Goal: Find specific page/section: Find specific page/section

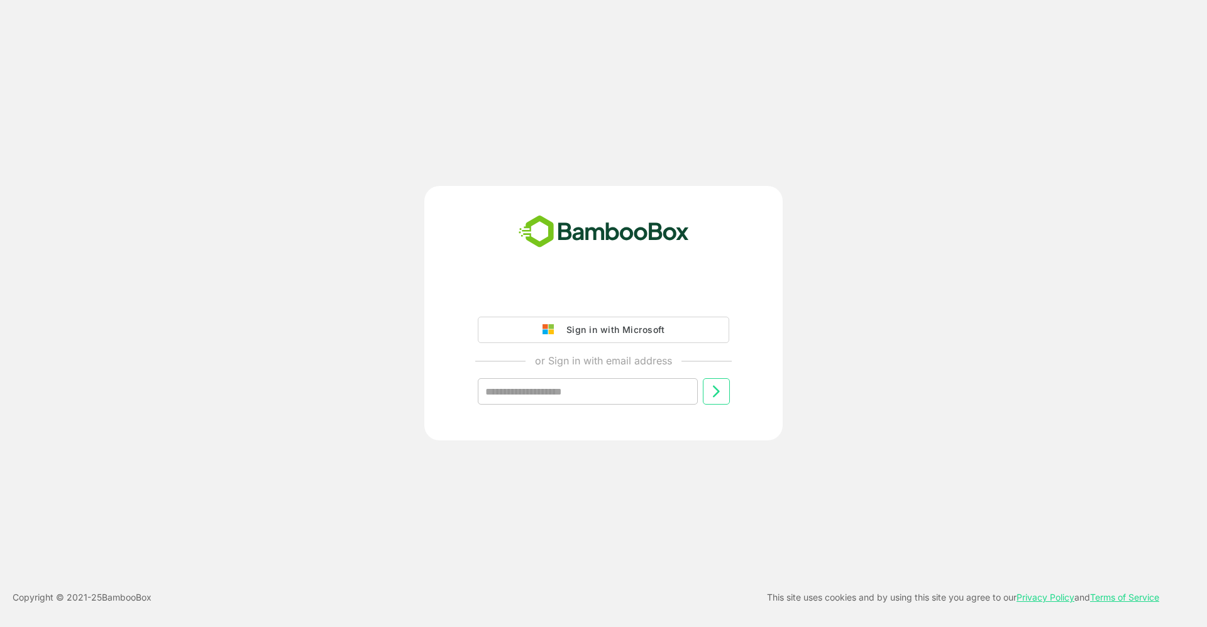
click at [583, 322] on div "Sign in with Microsoft" at bounding box center [612, 330] width 104 height 16
click at [580, 333] on div "Sign in with Microsoft" at bounding box center [612, 330] width 104 height 16
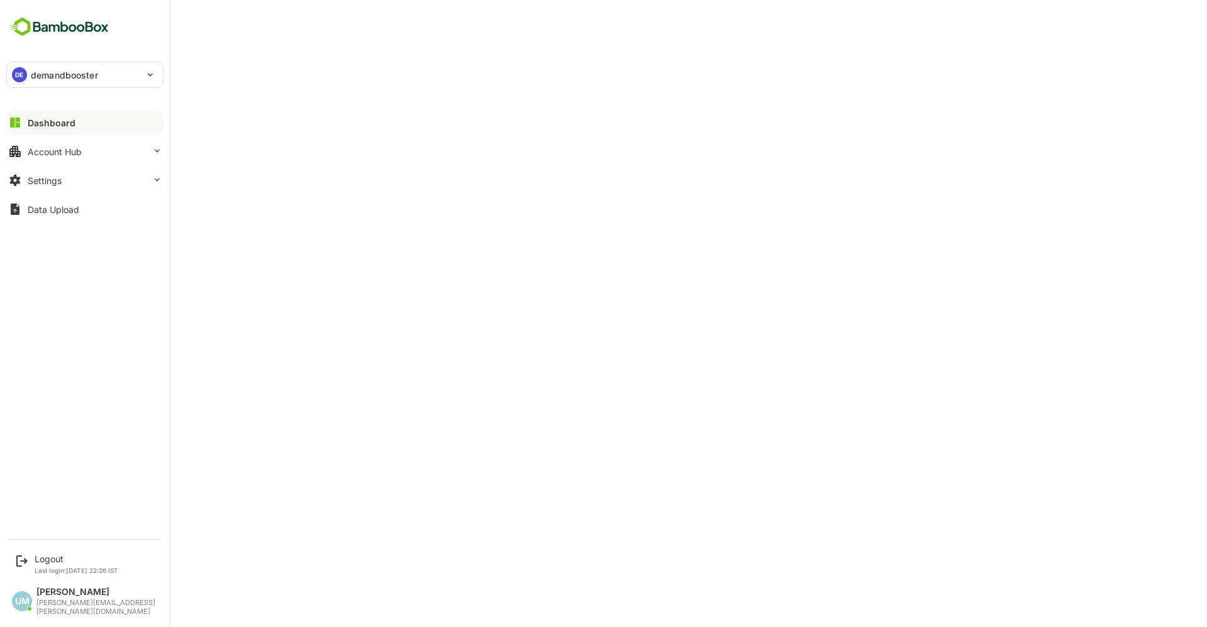
click at [40, 72] on p "demandbooster" at bounding box center [64, 75] width 67 height 13
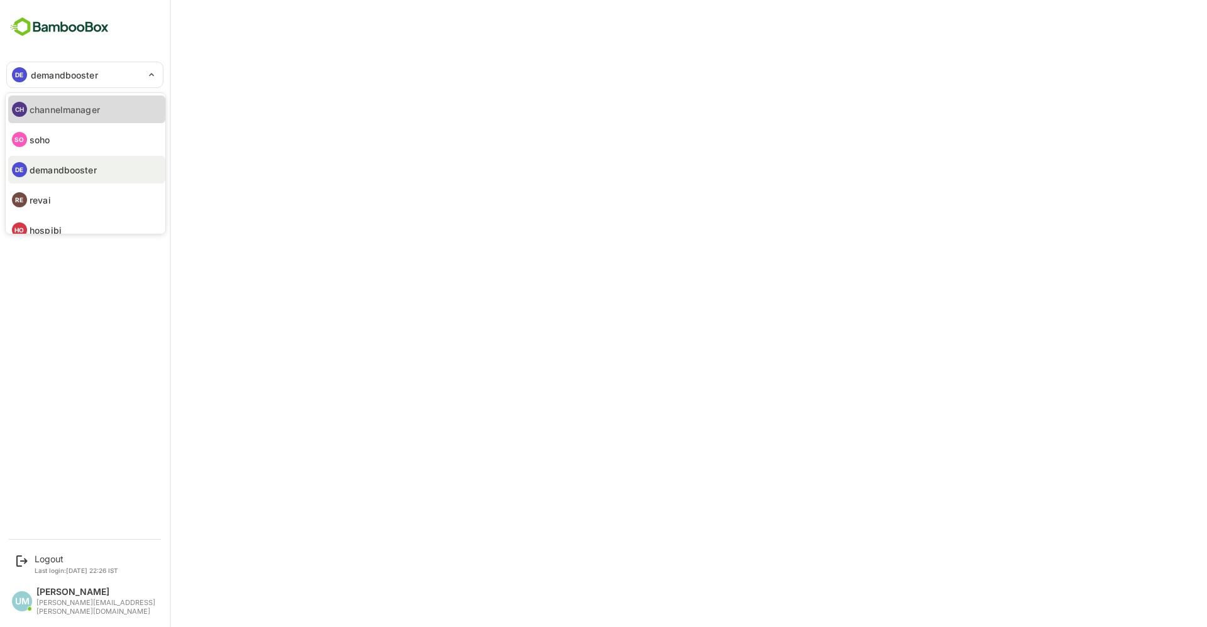
click at [76, 108] on p "channelmanager" at bounding box center [65, 109] width 70 height 13
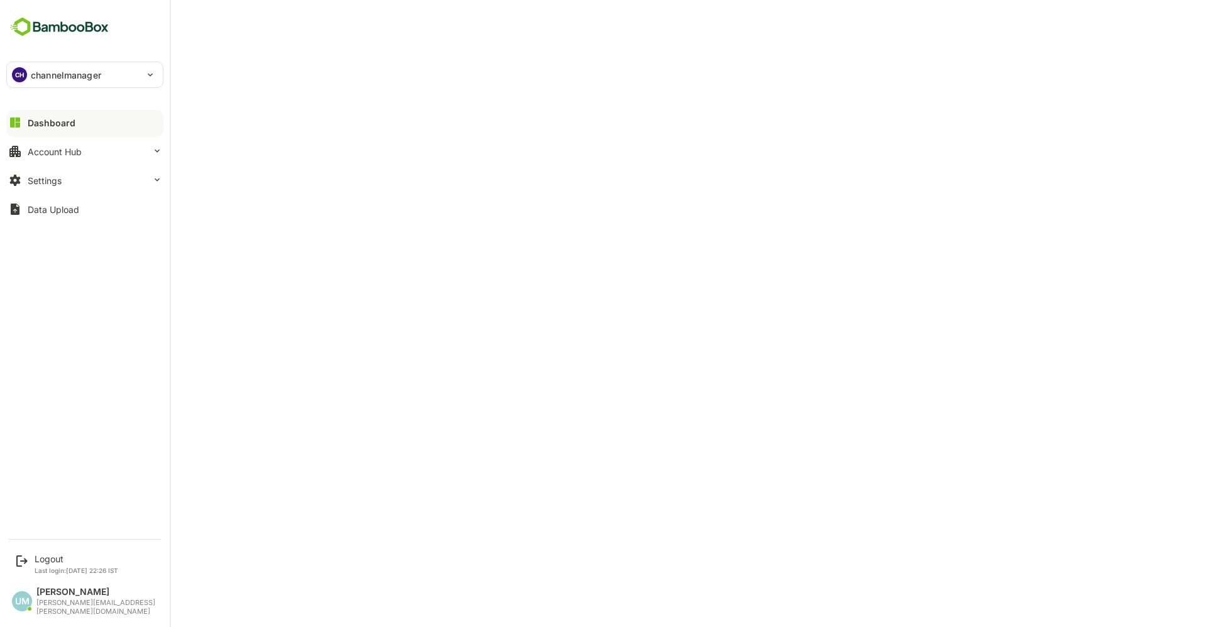
click at [69, 69] on p "channelmanager" at bounding box center [66, 75] width 70 height 13
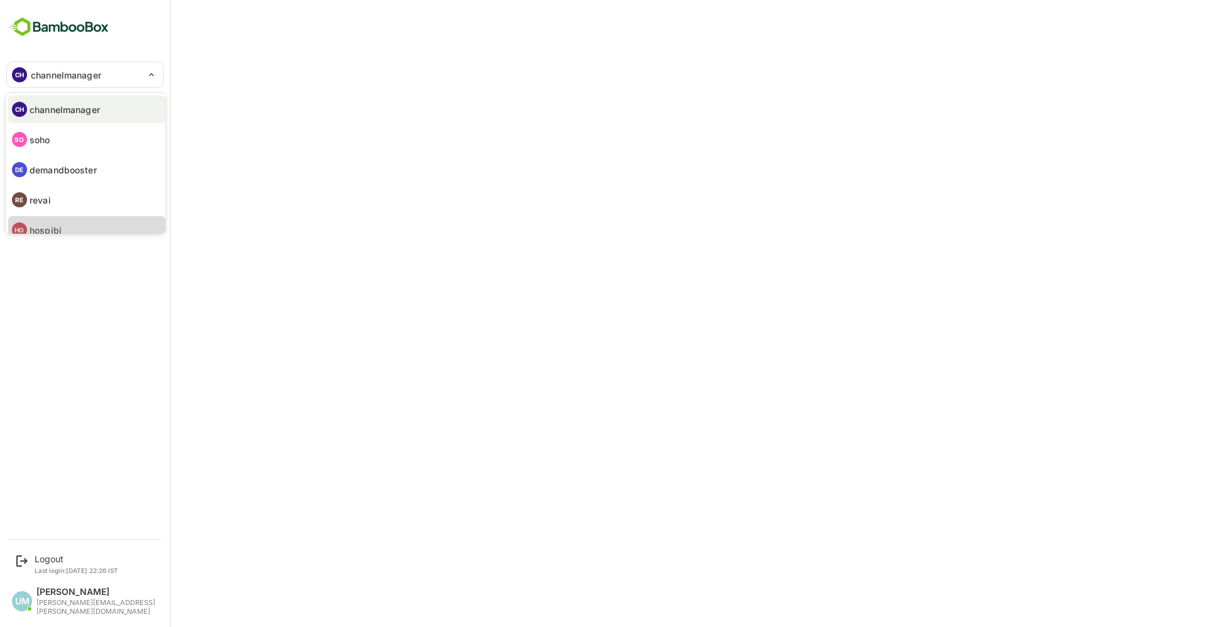
click at [45, 228] on p "hospibi" at bounding box center [46, 230] width 32 height 13
type input "*******"
